Goal: Task Accomplishment & Management: Use online tool/utility

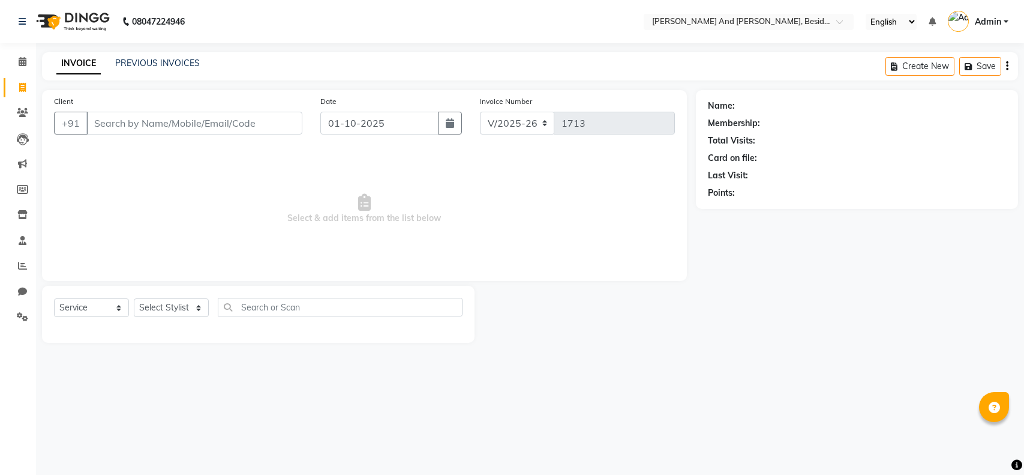
select select "4907"
select select "service"
click at [161, 57] on div "PREVIOUS INVOICES" at bounding box center [157, 63] width 85 height 13
click at [161, 61] on link "PREVIOUS INVOICES" at bounding box center [157, 63] width 85 height 11
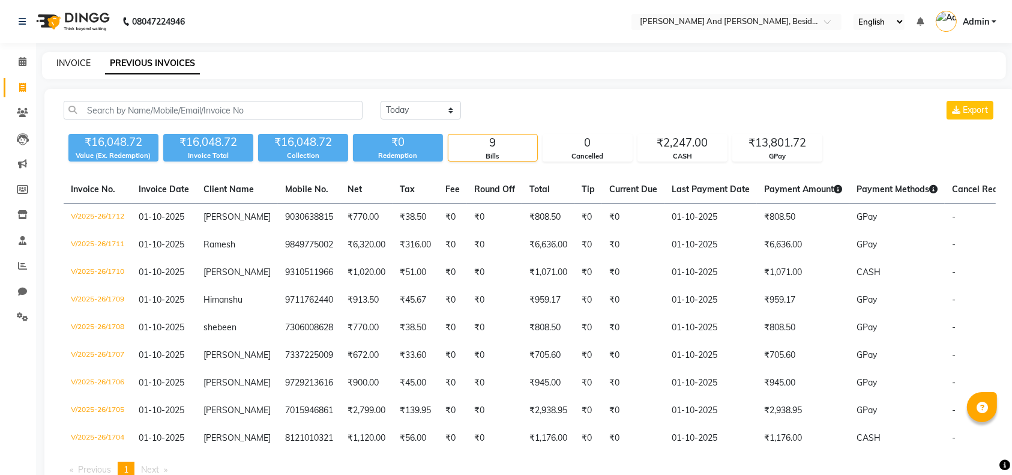
click at [75, 63] on link "INVOICE" at bounding box center [73, 63] width 34 height 11
select select "service"
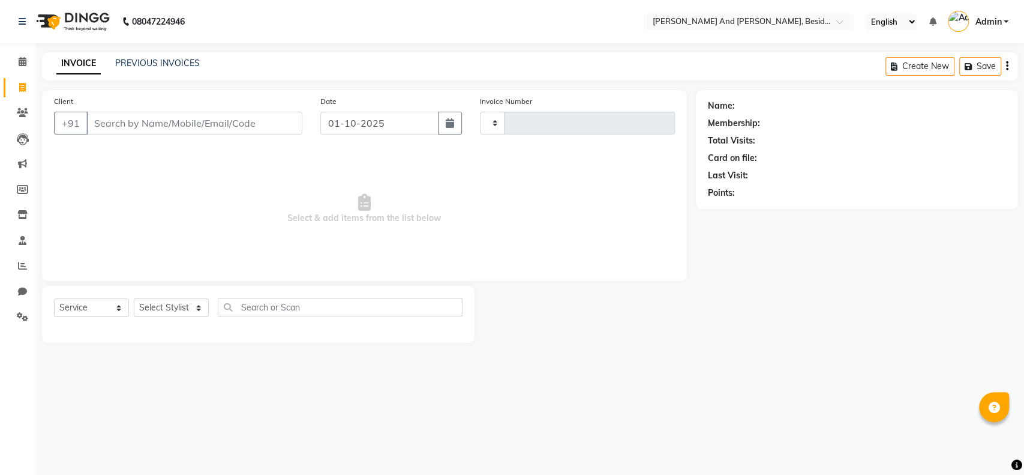
type input "1713"
select select "4907"
click at [178, 63] on link "PREVIOUS INVOICES" at bounding box center [157, 63] width 85 height 11
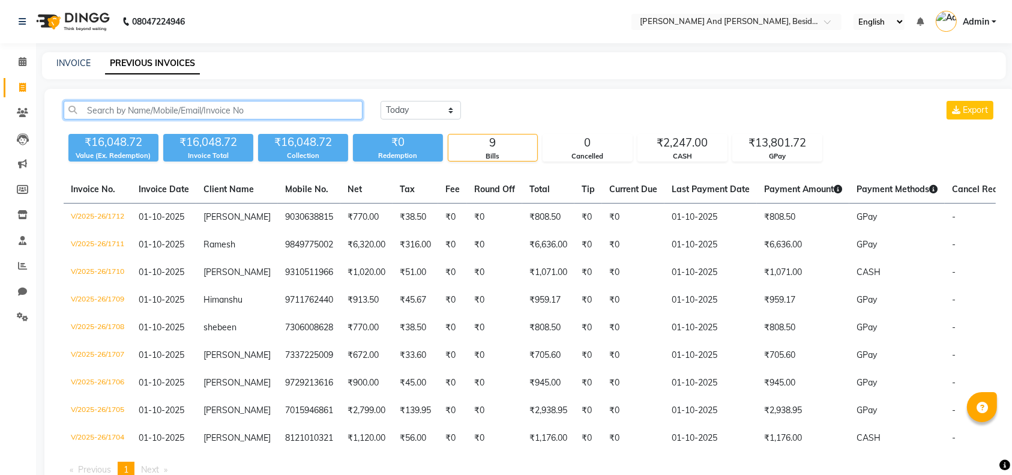
click at [211, 107] on input "text" at bounding box center [213, 110] width 299 height 19
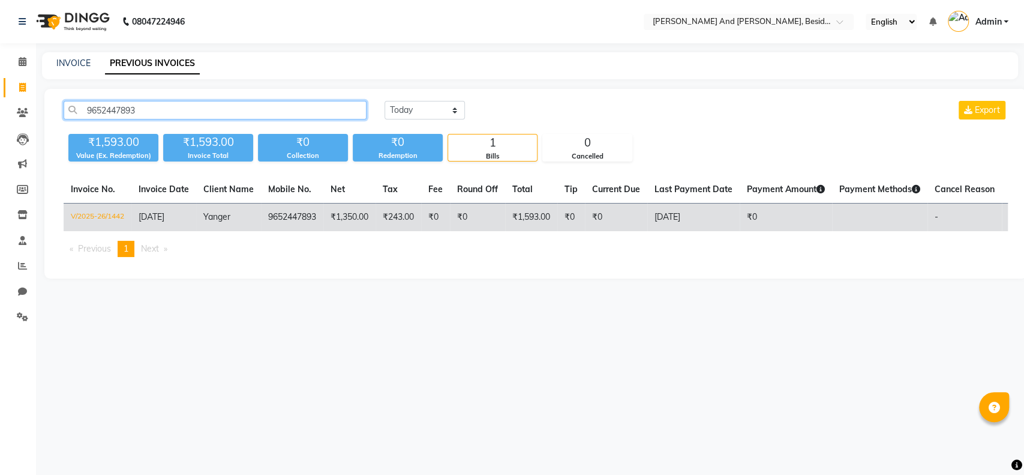
type input "9652447893"
click at [245, 219] on td "Yanger" at bounding box center [228, 217] width 65 height 28
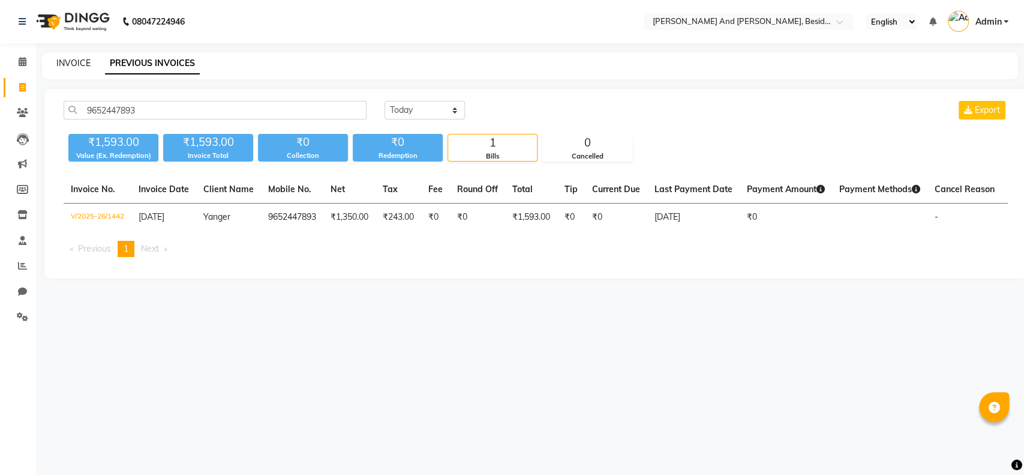
click at [74, 62] on link "INVOICE" at bounding box center [73, 63] width 34 height 11
select select "service"
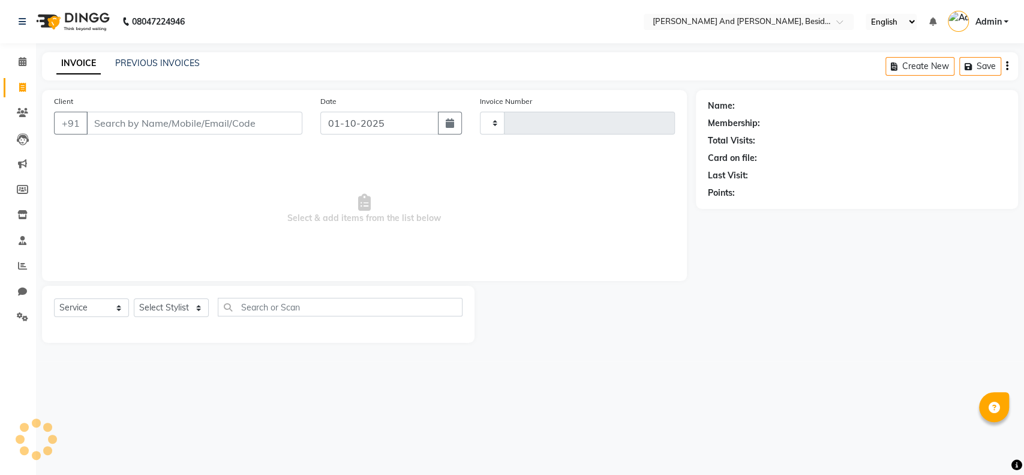
type input "1713"
select select "4907"
click at [170, 67] on link "PREVIOUS INVOICES" at bounding box center [157, 63] width 85 height 11
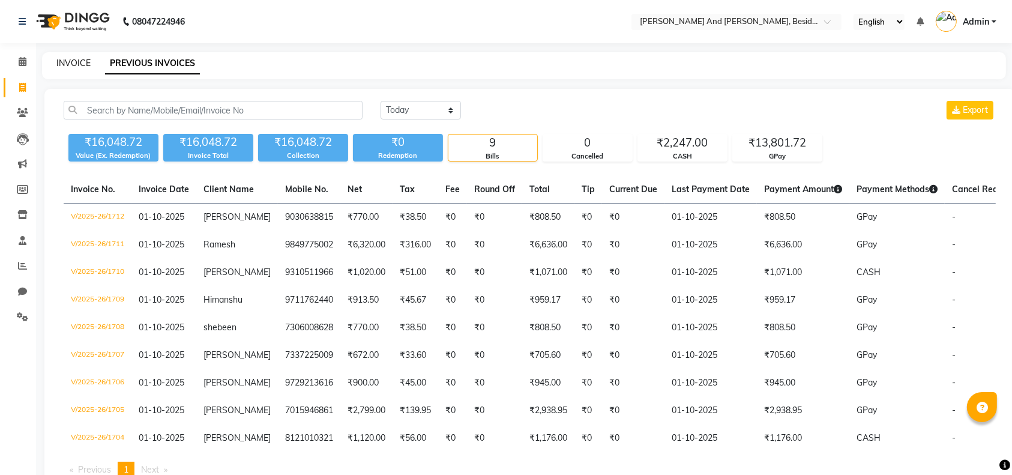
click at [71, 62] on link "INVOICE" at bounding box center [73, 63] width 34 height 11
select select "service"
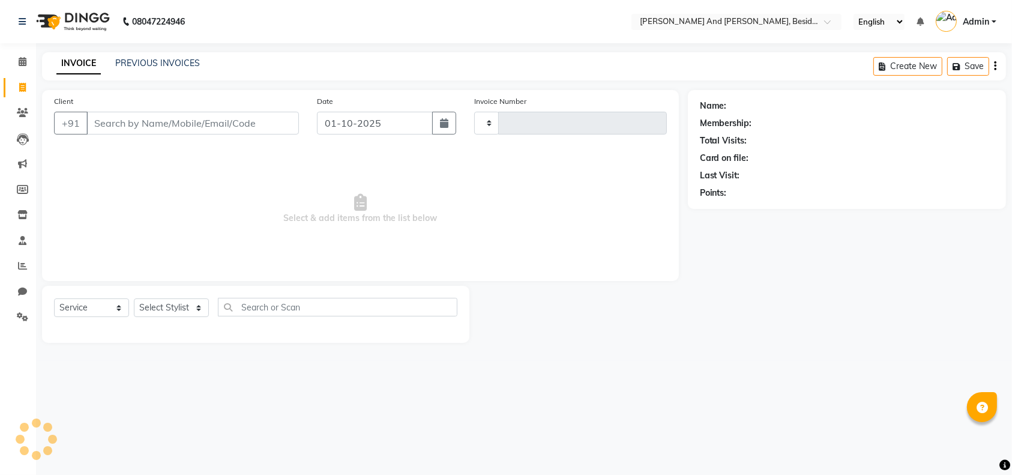
type input "1713"
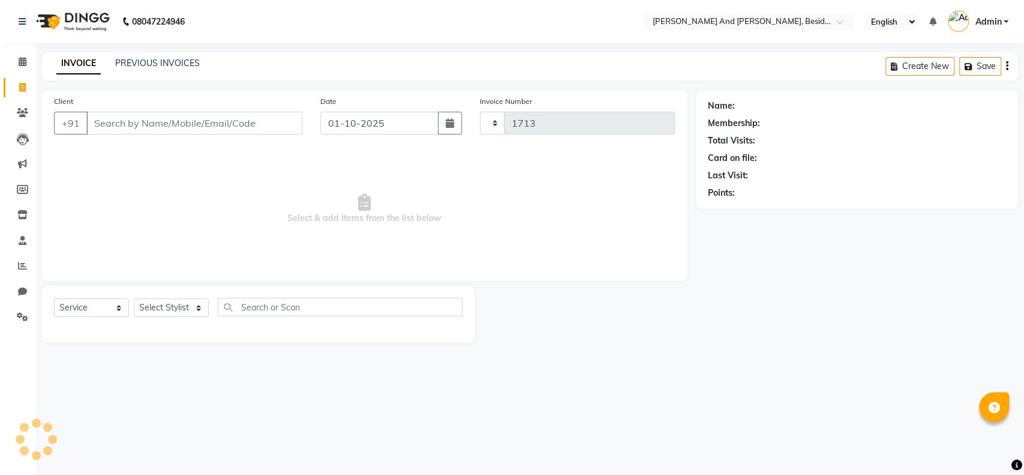
select select "4907"
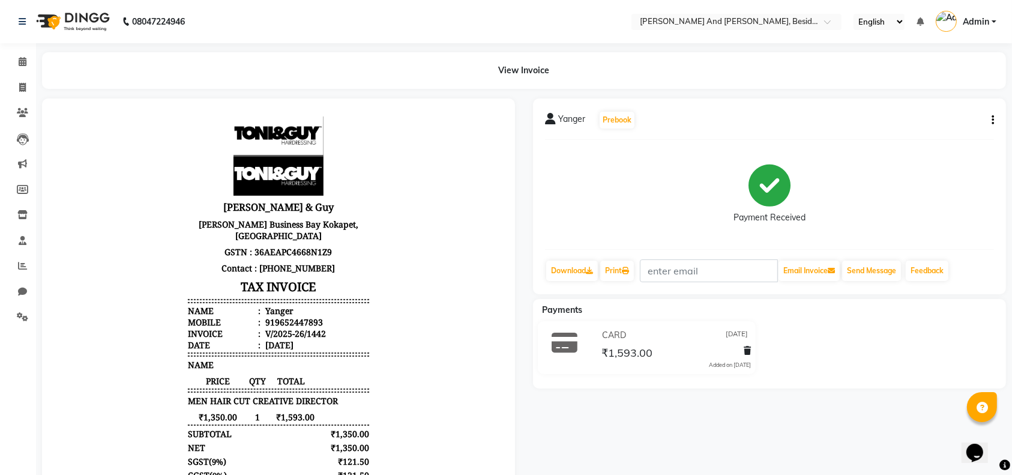
click at [992, 120] on icon "button" at bounding box center [992, 120] width 2 height 1
click at [923, 114] on div "Edit Item Staff" at bounding box center [933, 120] width 82 height 15
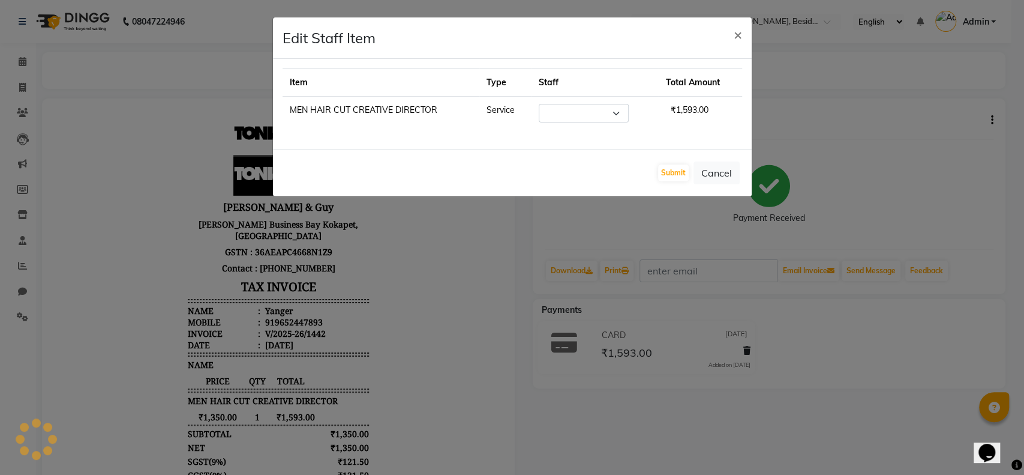
select select "40717"
click at [706, 178] on button "Cancel" at bounding box center [717, 172] width 46 height 23
